Goal: Information Seeking & Learning: Find specific fact

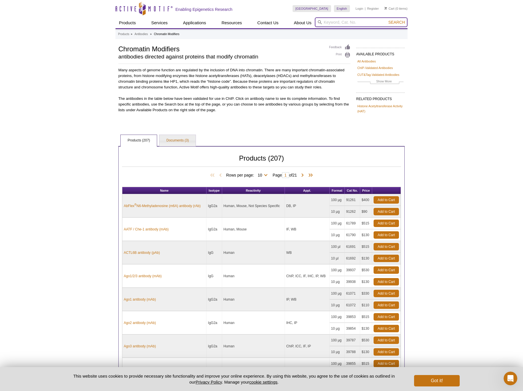
click at [375, 20] on input "search" at bounding box center [361, 22] width 93 height 10
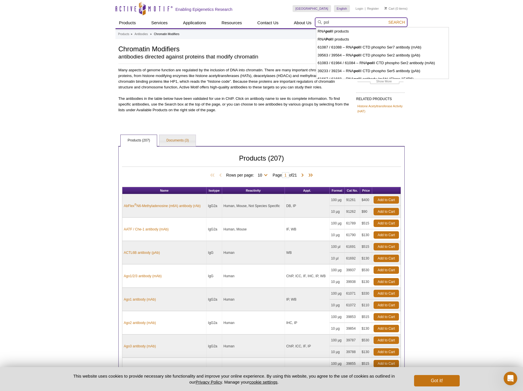
type input "pol"
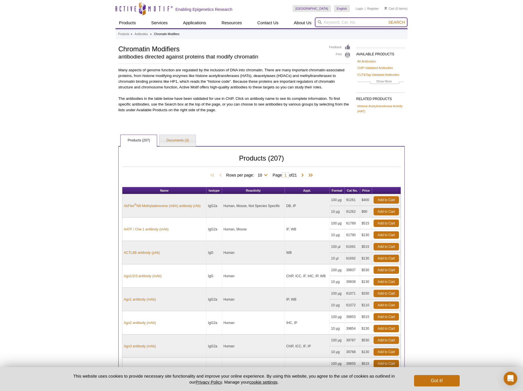
click at [345, 21] on input "search" at bounding box center [361, 22] width 93 height 10
type input "r"
type input "polr2a"
click at [387, 20] on button "Search" at bounding box center [397, 22] width 20 height 5
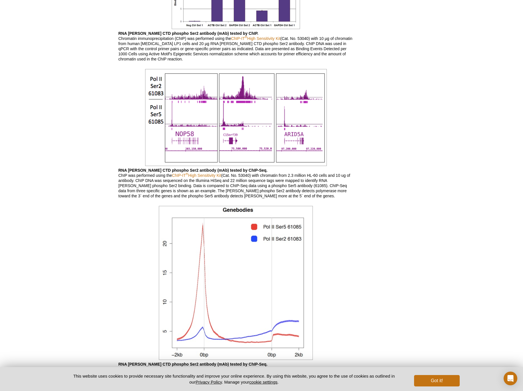
scroll to position [532, 0]
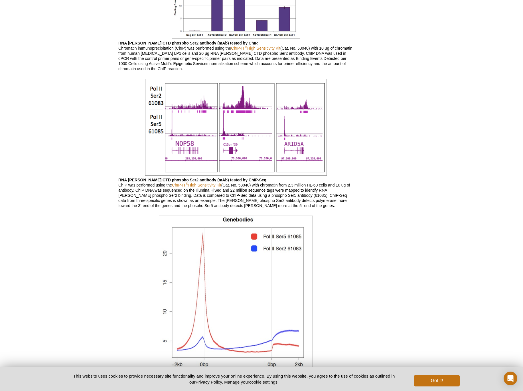
click at [218, 152] on img at bounding box center [236, 127] width 182 height 97
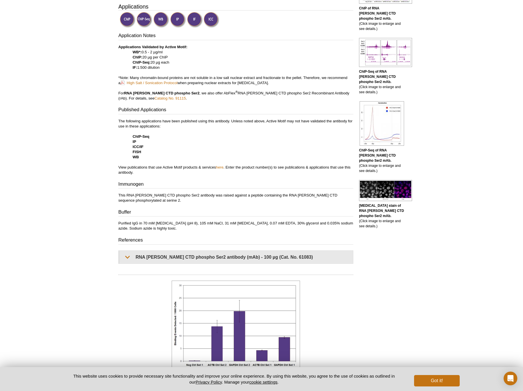
scroll to position [0, 0]
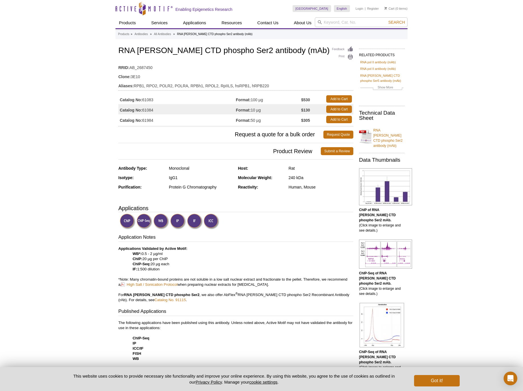
click at [151, 50] on h1 "RNA pol II CTD phospho Ser2 antibody (mAb)" at bounding box center [235, 51] width 235 height 10
drag, startPoint x: 117, startPoint y: 49, endPoint x: 155, endPoint y: 51, distance: 37.7
click at [364, 24] on input "search" at bounding box center [361, 22] width 93 height 10
paste input "RNA pol II"
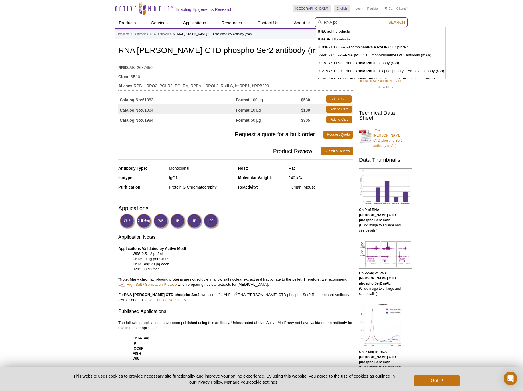
click at [387, 20] on button "Search" at bounding box center [397, 22] width 20 height 5
click at [323, 22] on input "RNA pol II" at bounding box center [361, 22] width 93 height 10
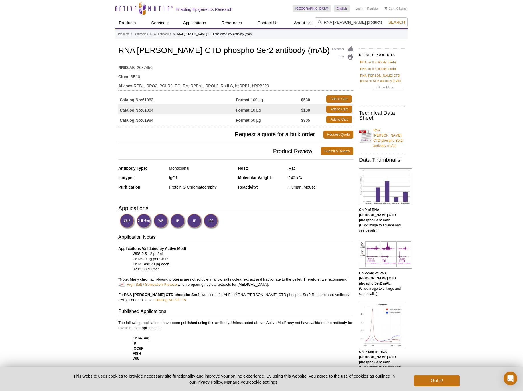
click at [354, 21] on input "RNA pol II products" at bounding box center [361, 22] width 93 height 10
type input "RNA pol II antibody"
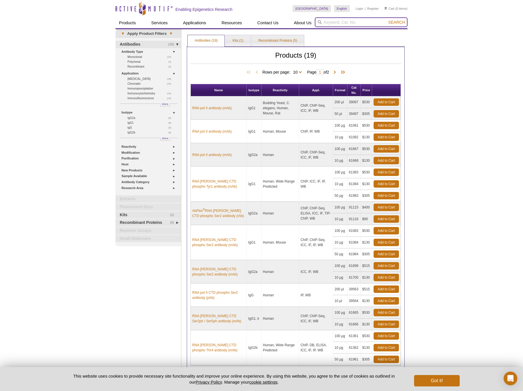
click at [355, 23] on input "search" at bounding box center [361, 22] width 93 height 10
type input "rna [PERSON_NAME] antibody human"
click at [387, 20] on button "Search" at bounding box center [397, 22] width 20 height 5
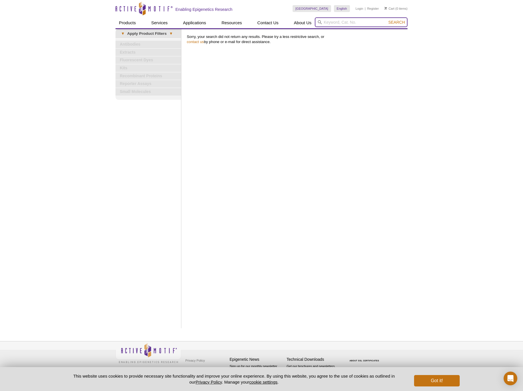
click at [369, 19] on input "search" at bounding box center [361, 22] width 93 height 10
paste input "39097"
type input "39097"
click at [387, 20] on button "Search" at bounding box center [397, 22] width 20 height 5
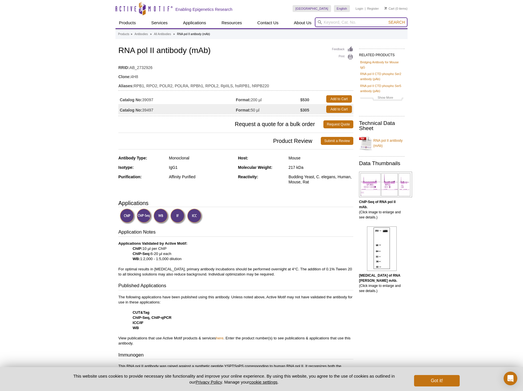
click at [379, 21] on input "search" at bounding box center [361, 22] width 93 height 10
type input "kdm5c antibody"
click at [387, 20] on button "Search" at bounding box center [397, 22] width 20 height 5
